Goal: Entertainment & Leisure: Consume media (video, audio)

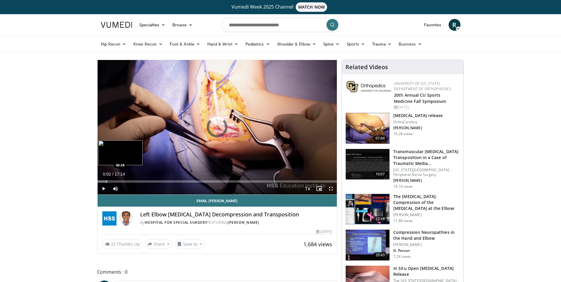
click at [106, 181] on div "Progress Bar" at bounding box center [106, 181] width 1 height 2
click at [119, 181] on div "Progress Bar" at bounding box center [119, 181] width 1 height 2
click at [135, 179] on div "Loaded : 0.00% 01:32 02:42" at bounding box center [218, 180] width 240 height 6
click at [161, 185] on div "Current Time 2:42 / Duration 17:14 Pause Skip Backward Skip Forward Mute Loaded…" at bounding box center [218, 189] width 240 height 12
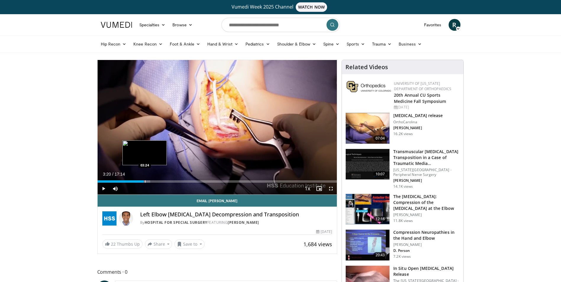
click at [144, 182] on div "Progress Bar" at bounding box center [143, 181] width 16 height 2
click at [127, 188] on div "26%" at bounding box center [131, 189] width 17 height 2
click at [125, 188] on div "Volume Level" at bounding box center [124, 189] width 3 height 2
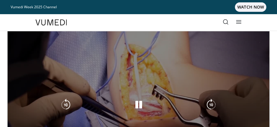
click at [213, 103] on icon "Video Player" at bounding box center [211, 105] width 12 height 12
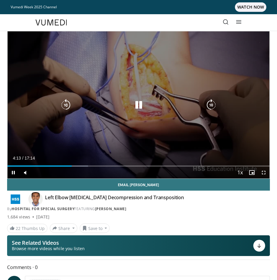
click at [206, 103] on icon "Video Player" at bounding box center [211, 105] width 12 height 12
click at [209, 104] on icon "Video Player" at bounding box center [211, 105] width 12 height 12
click at [212, 104] on icon "Video Player" at bounding box center [211, 105] width 12 height 12
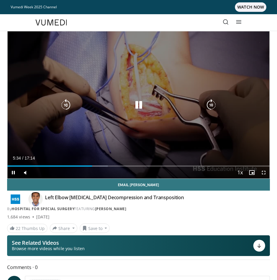
click at [211, 101] on icon "Video Player" at bounding box center [211, 105] width 12 height 12
click at [214, 103] on icon "Video Player" at bounding box center [211, 105] width 12 height 12
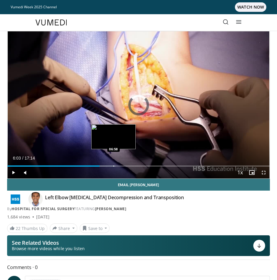
click at [113, 165] on div "Loaded : 41.24% 06:58 06:58" at bounding box center [138, 164] width 262 height 6
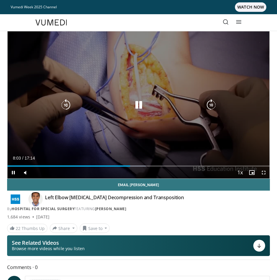
click at [135, 103] on icon "Video Player" at bounding box center [139, 105] width 12 height 12
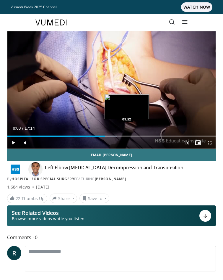
click at [129, 134] on div "Loaded : 52.75% 08:03 09:52" at bounding box center [111, 134] width 209 height 6
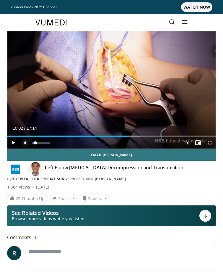
click at [25, 140] on span "Video Player" at bounding box center [25, 143] width 12 height 12
click at [12, 142] on span "Video Player" at bounding box center [13, 143] width 12 height 12
click at [26, 142] on span "Video Player" at bounding box center [25, 143] width 12 height 12
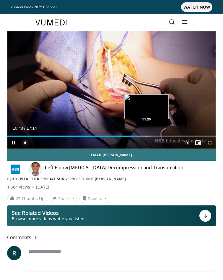
click at [147, 135] on div "Loaded : 68.73% 10:48 11:30" at bounding box center [111, 134] width 209 height 6
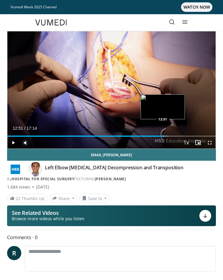
click at [163, 136] on div "Progress Bar" at bounding box center [163, 135] width 1 height 1
click at [171, 135] on div "Progress Bar" at bounding box center [171, 135] width 1 height 1
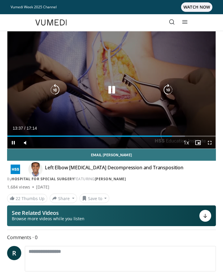
click at [111, 91] on icon "Video Player" at bounding box center [112, 90] width 12 height 12
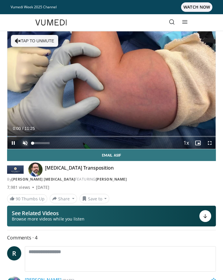
click at [23, 143] on span "Video Player" at bounding box center [25, 143] width 12 height 12
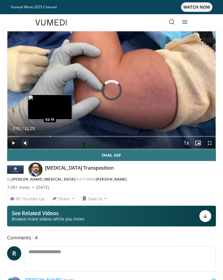
click at [50, 136] on div "Progress Bar" at bounding box center [50, 136] width 1 height 1
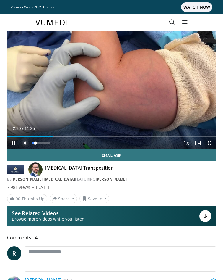
click at [25, 143] on span "Video Player" at bounding box center [25, 143] width 12 height 12
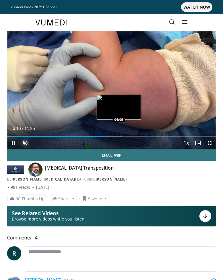
click at [119, 135] on div "Loaded : 55.36% 05:10 06:06" at bounding box center [111, 134] width 209 height 6
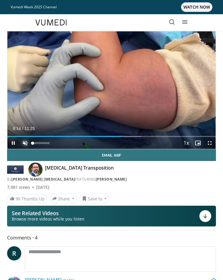
click at [25, 141] on span "Video Player" at bounding box center [25, 143] width 12 height 12
click at [27, 140] on span "Video Player" at bounding box center [25, 143] width 12 height 12
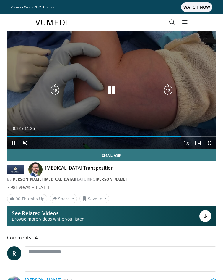
click at [112, 91] on icon "Video Player" at bounding box center [112, 90] width 12 height 12
